Goal: Task Accomplishment & Management: Use online tool/utility

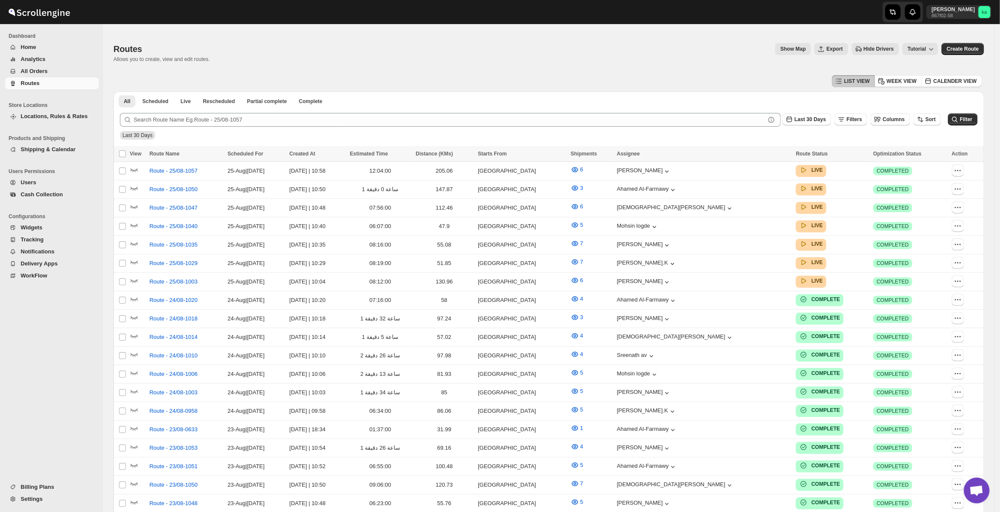
click at [33, 56] on span "Analytics" at bounding box center [33, 59] width 25 height 6
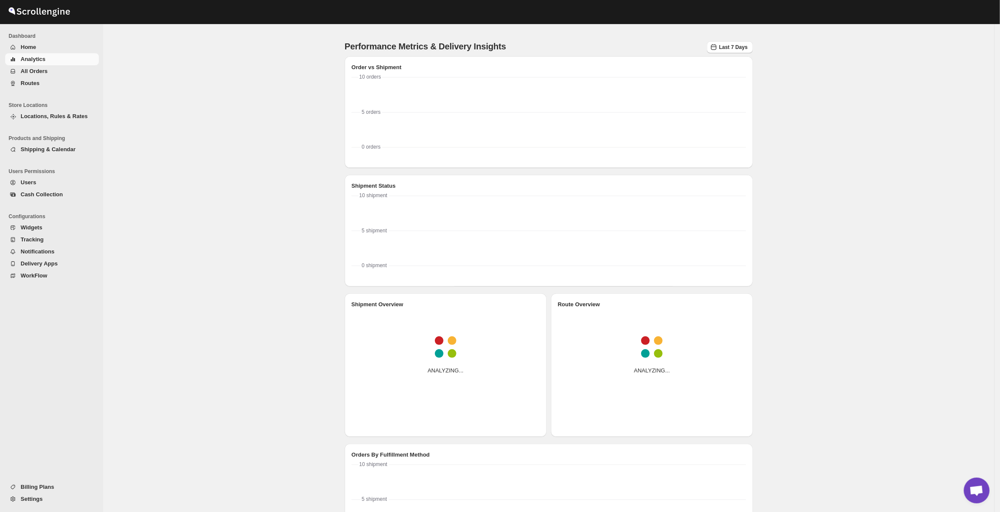
click at [30, 49] on span "Home" at bounding box center [28, 47] width 15 height 6
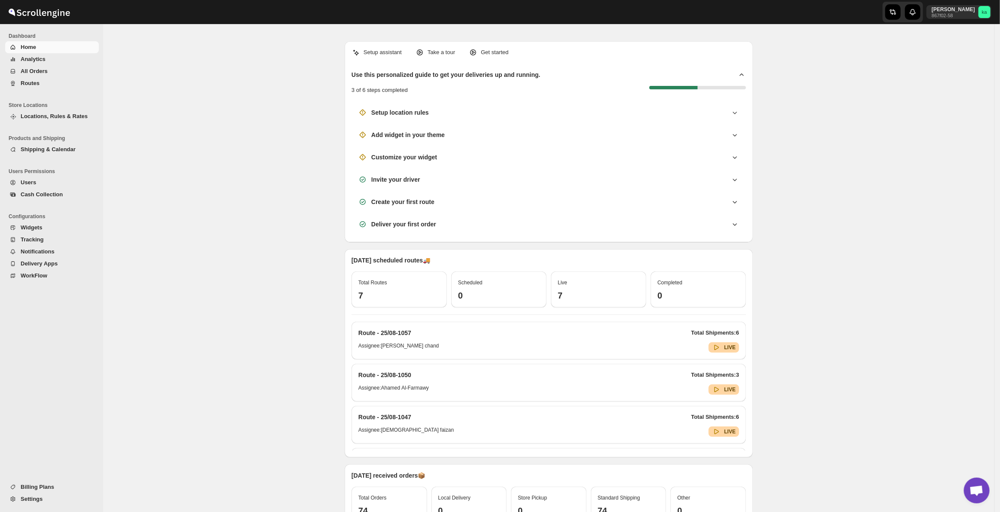
click at [41, 66] on button "All Orders" at bounding box center [52, 71] width 94 height 12
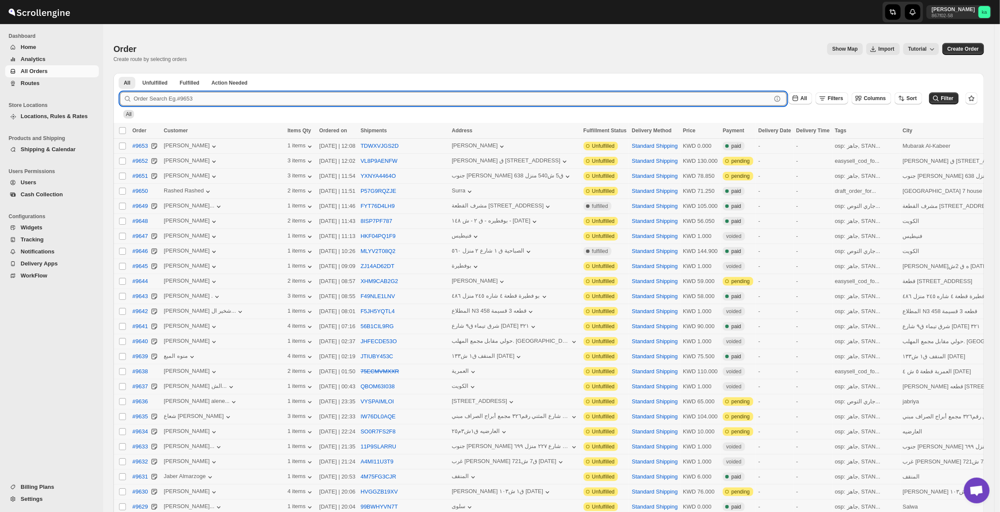
click at [152, 96] on input "text" at bounding box center [452, 99] width 637 height 14
paste input "9542"
type input "9542"
click at [120, 73] on button "Submit" at bounding box center [132, 77] width 24 height 9
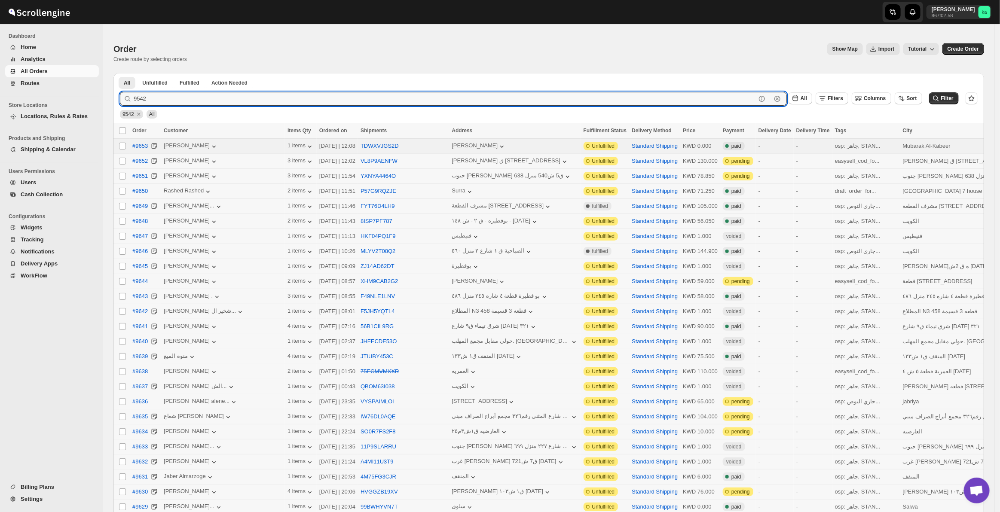
click at [120, 73] on button "Submit" at bounding box center [132, 77] width 24 height 9
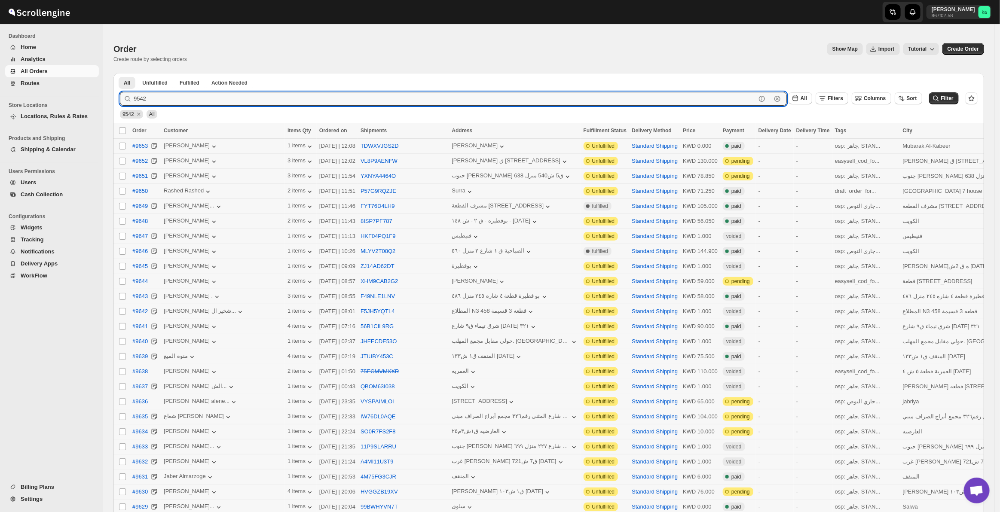
click at [120, 73] on button "Submit" at bounding box center [132, 77] width 24 height 9
click at [174, 97] on input "9542" at bounding box center [445, 99] width 622 height 14
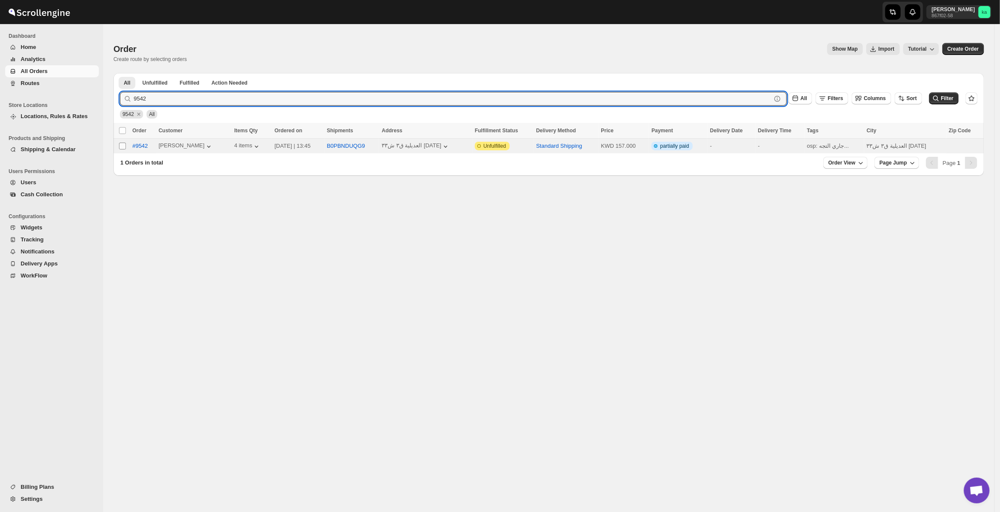
click at [125, 147] on input "Select order" at bounding box center [122, 146] width 7 height 7
checkbox input "true"
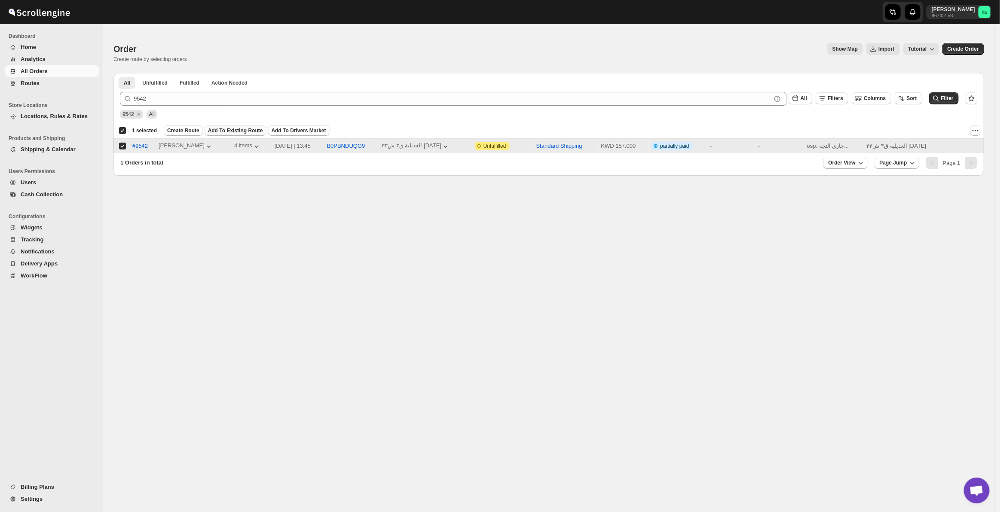
click at [222, 128] on span "Add To Existing Route" at bounding box center [235, 130] width 55 height 7
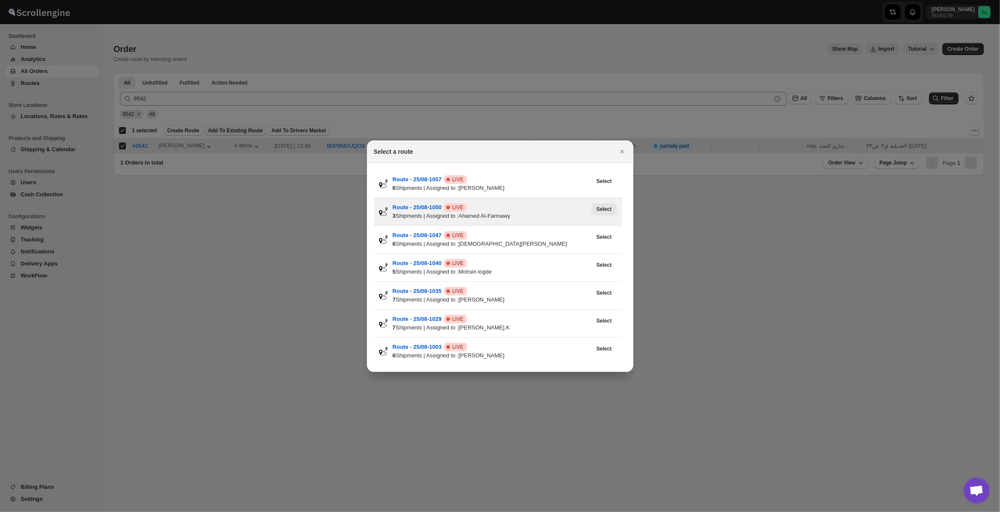
click at [602, 212] on span "Select" at bounding box center [603, 209] width 15 height 7
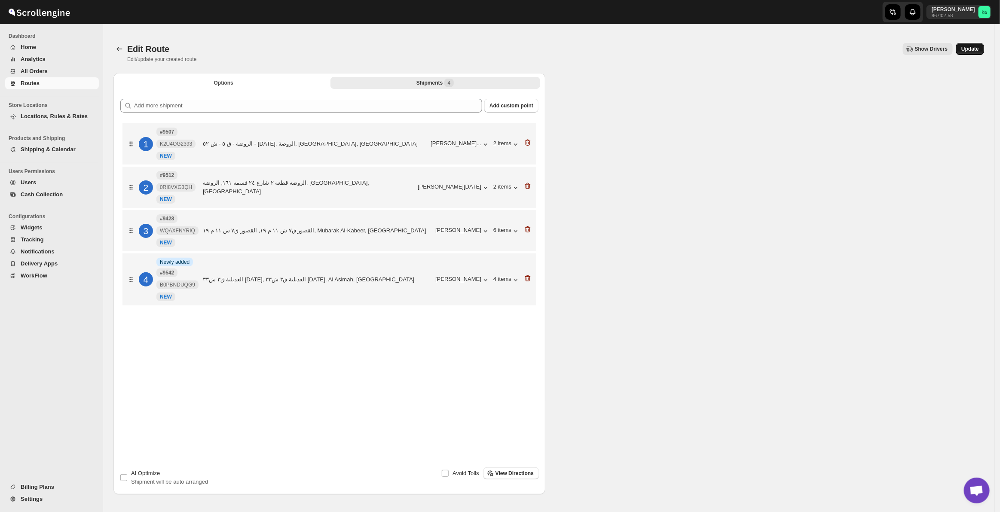
click at [979, 47] on span "Update" at bounding box center [970, 49] width 18 height 7
